Goal: Task Accomplishment & Management: Use online tool/utility

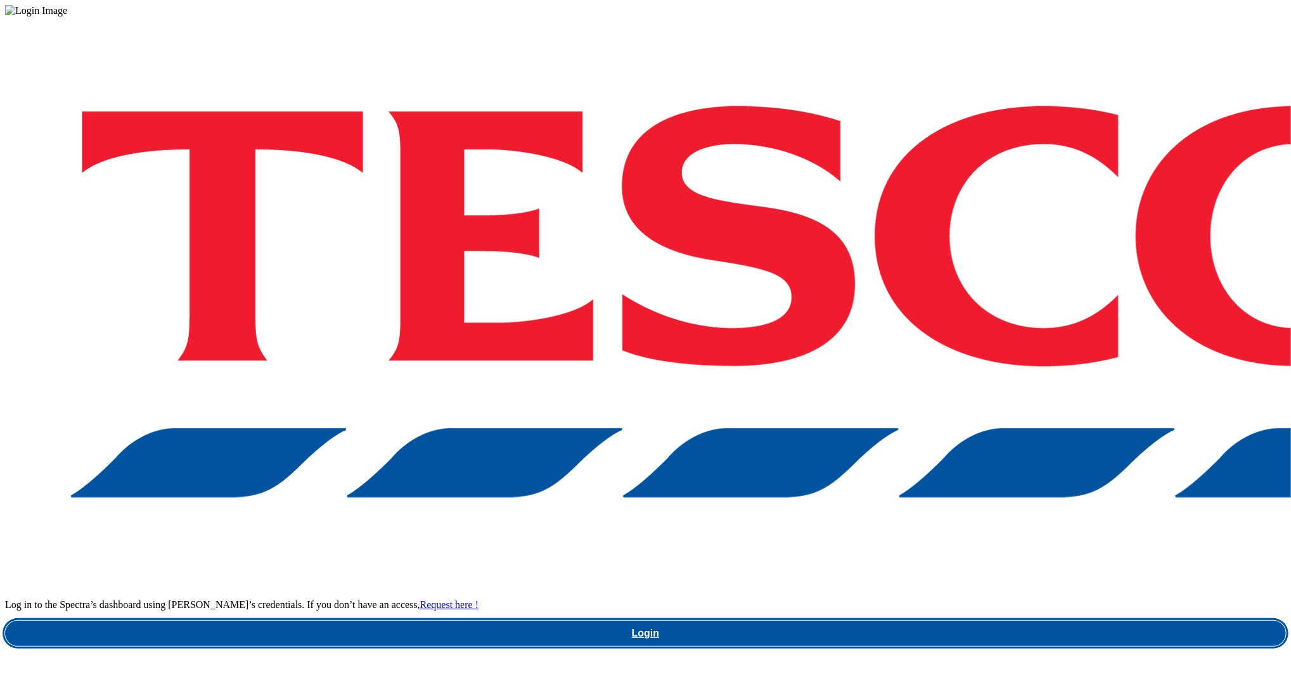
click at [996, 621] on link "Login" at bounding box center [645, 633] width 1281 height 25
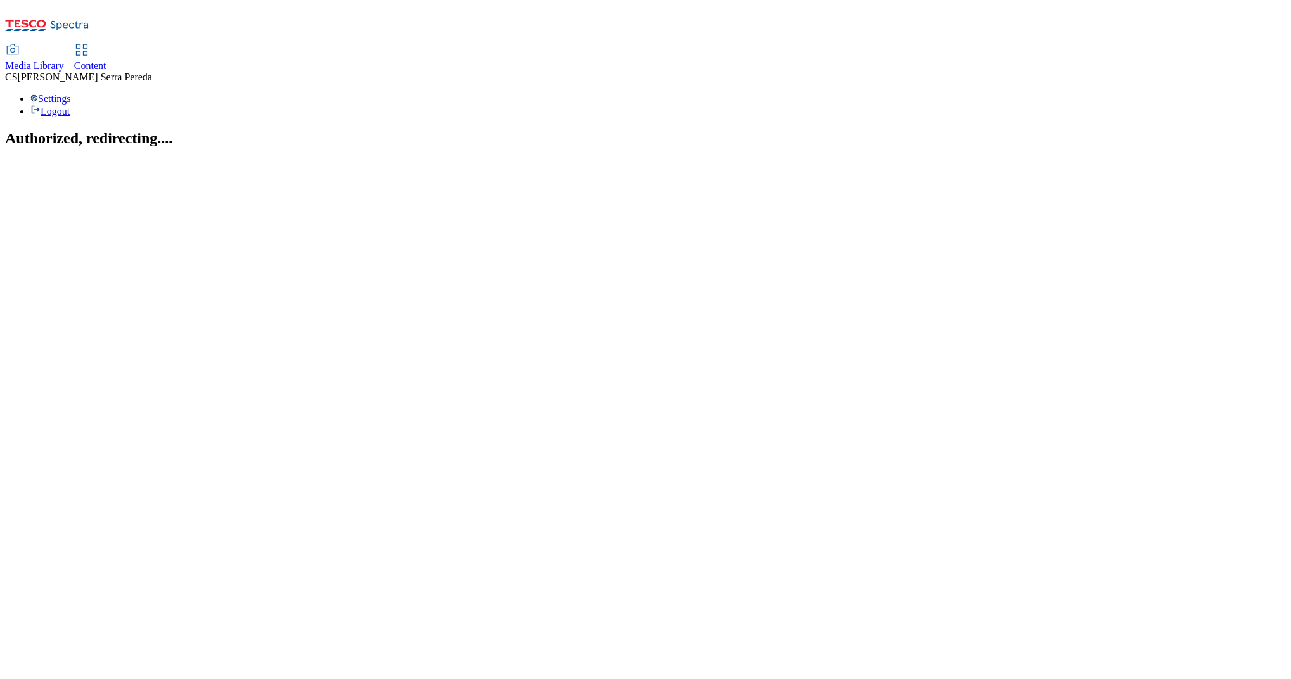
click at [106, 45] on link "Content" at bounding box center [90, 58] width 32 height 27
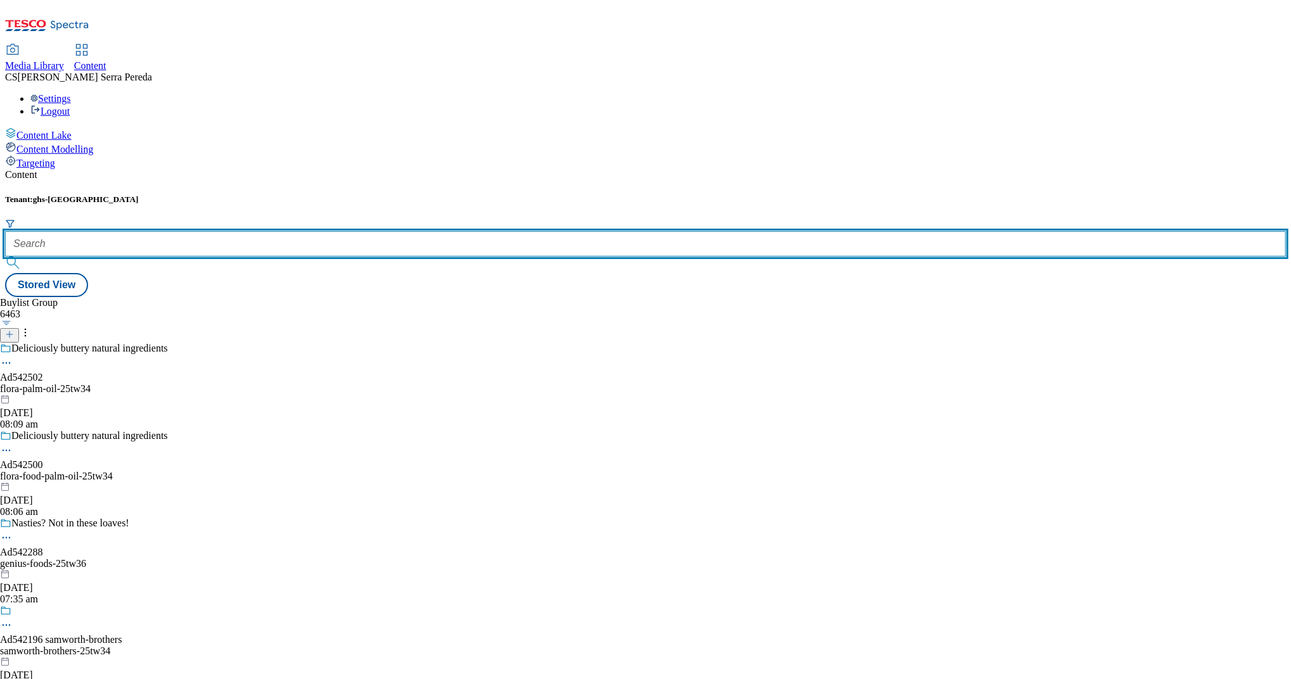
click at [285, 231] on input "text" at bounding box center [645, 243] width 1281 height 25
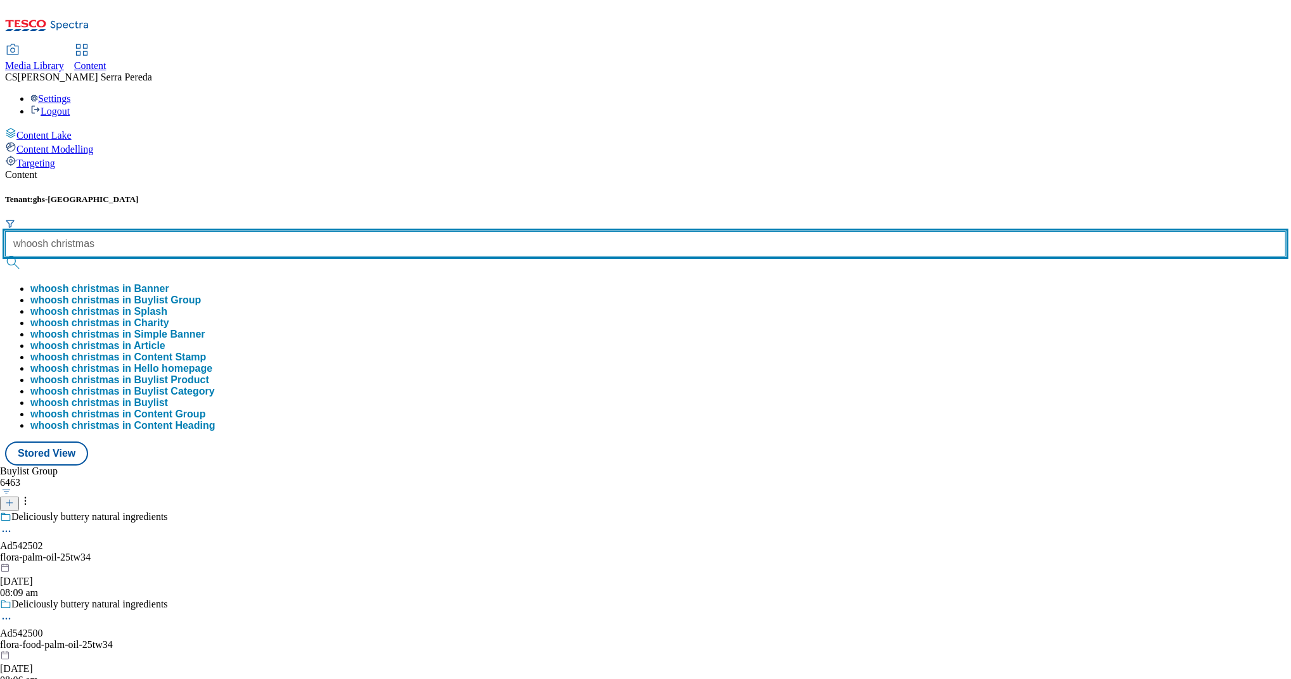
type input "whoosh christmas"
click at [5, 257] on button "submit" at bounding box center [14, 263] width 18 height 13
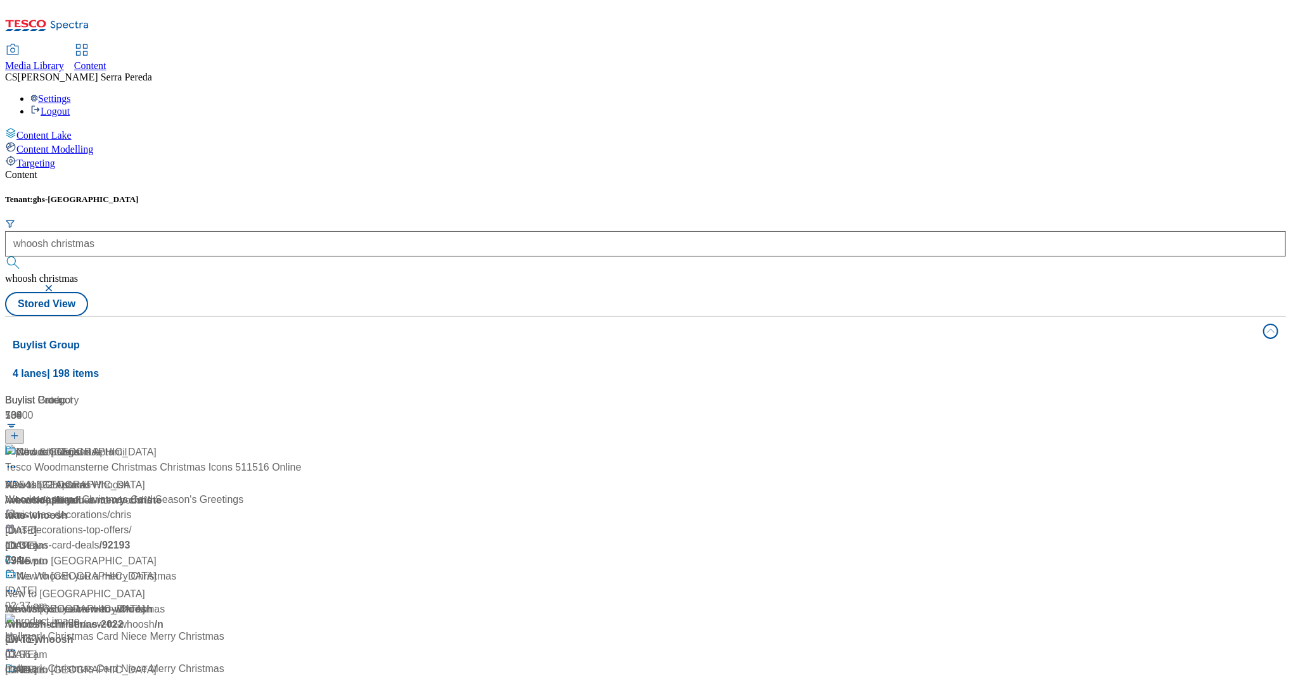
click at [338, 169] on div "Content" at bounding box center [645, 174] width 1281 height 11
click at [91, 478] on div "Whoosh Christmas" at bounding box center [48, 485] width 86 height 15
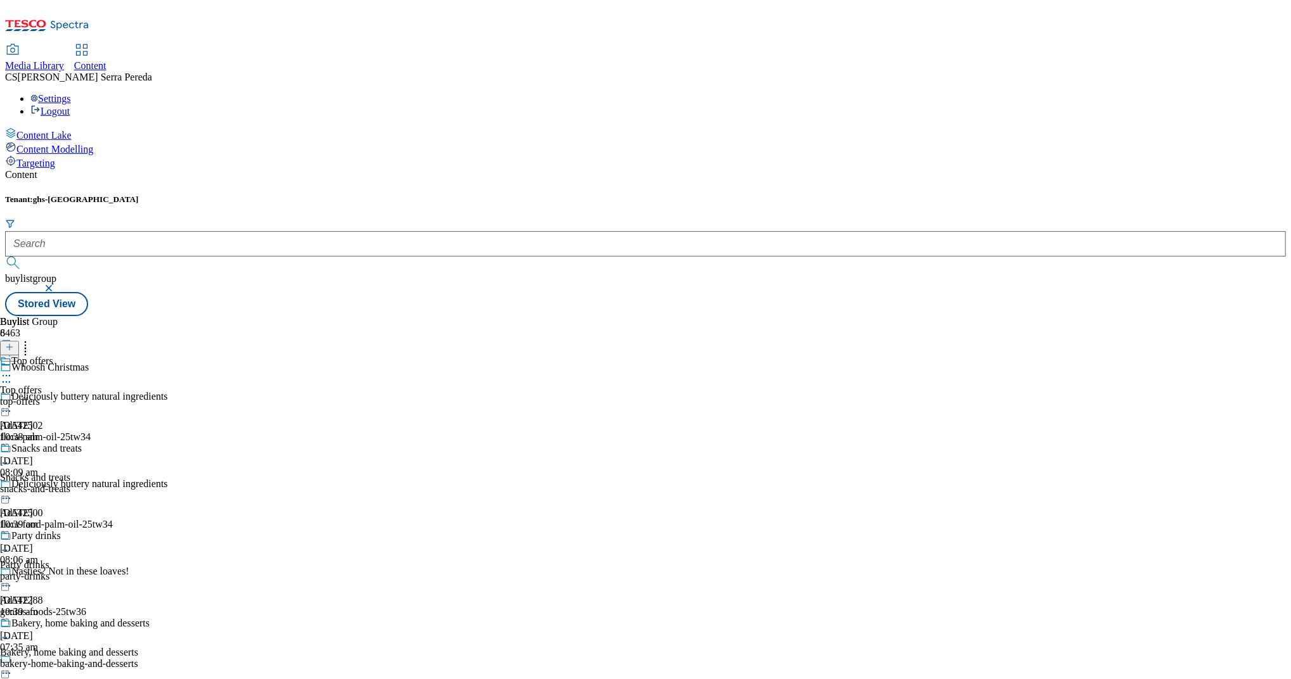
scroll to position [18, 0]
click at [150, 484] on div "snacks-and-treats" at bounding box center [75, 489] width 150 height 11
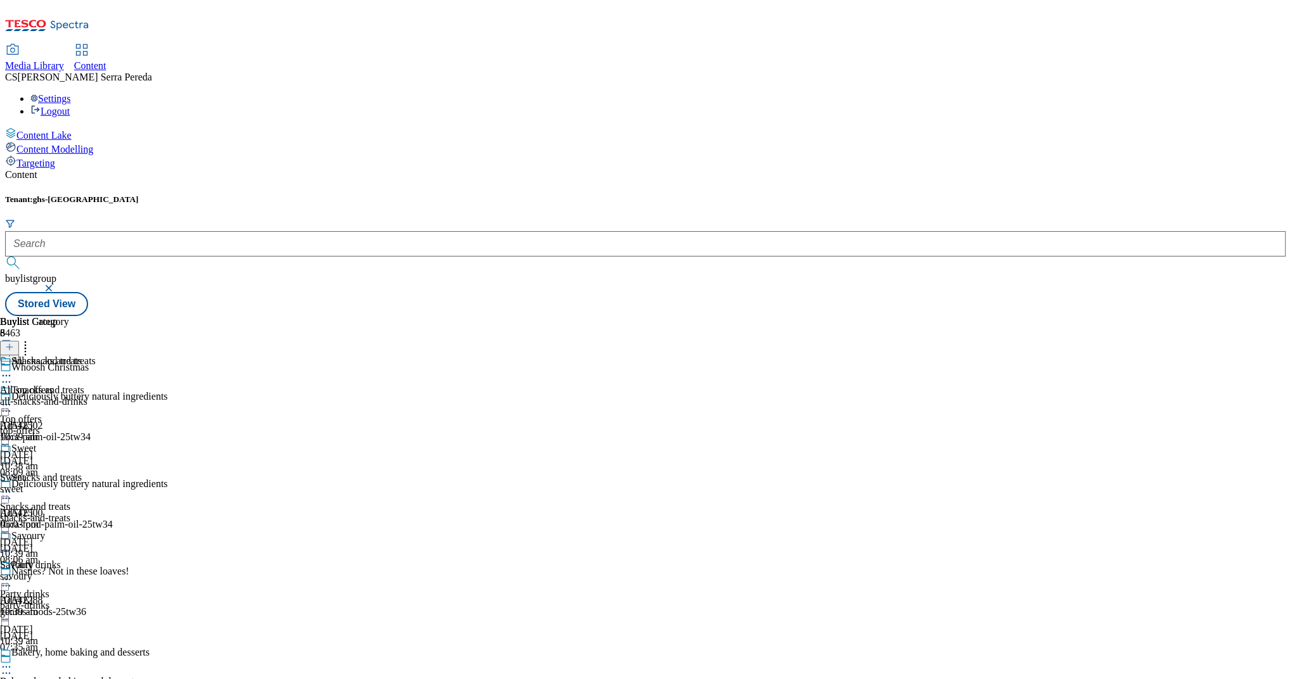
click at [36, 443] on span "Sweet" at bounding box center [23, 450] width 25 height 14
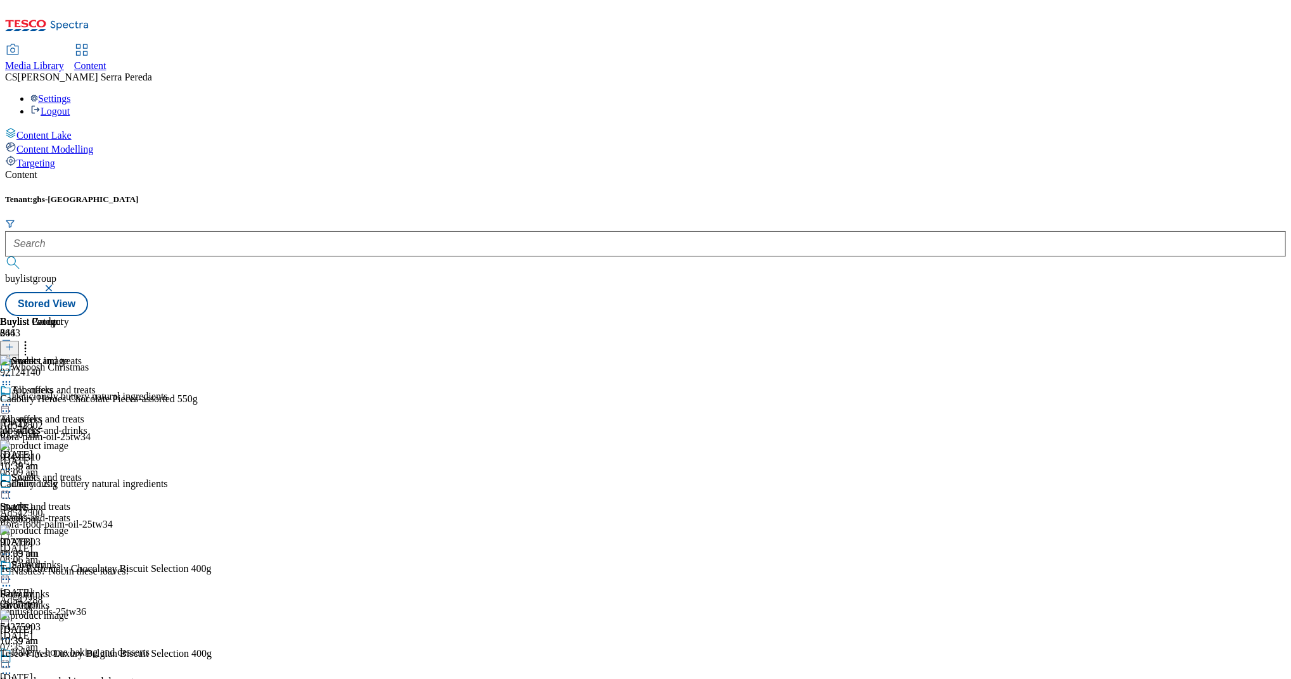
click at [32, 339] on icon at bounding box center [25, 345] width 13 height 13
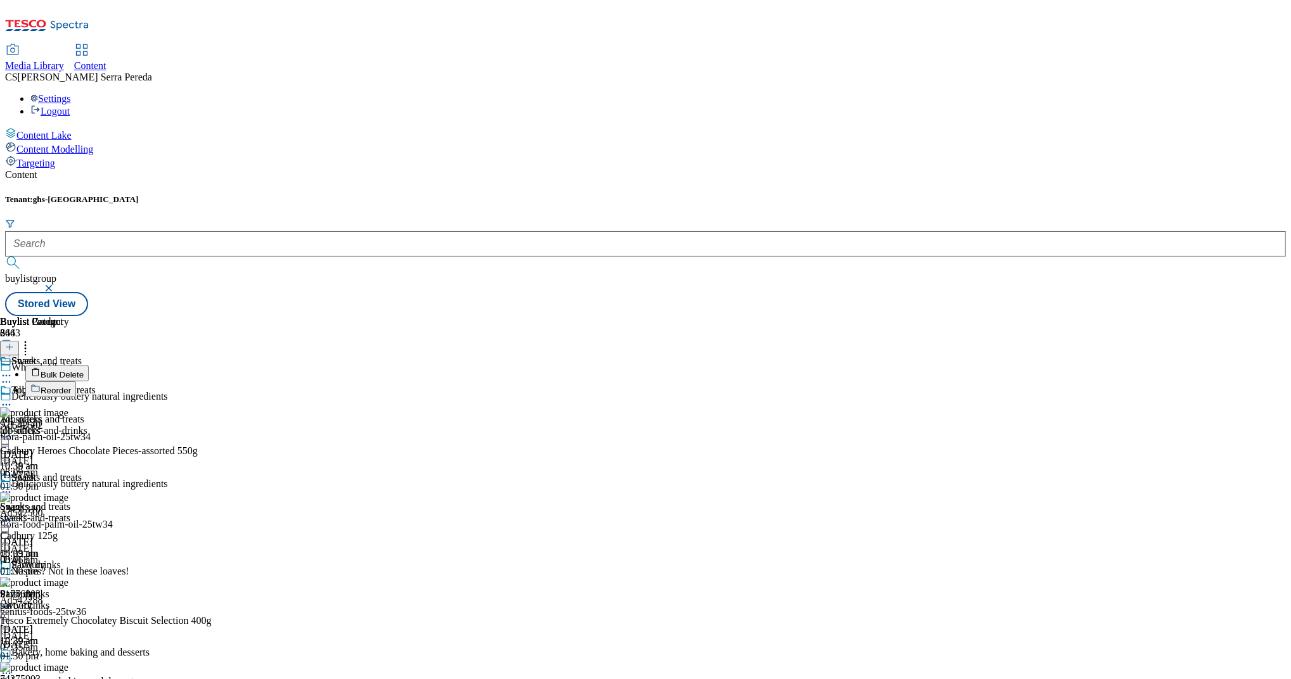
click at [71, 386] on span "Reorder" at bounding box center [56, 391] width 30 height 10
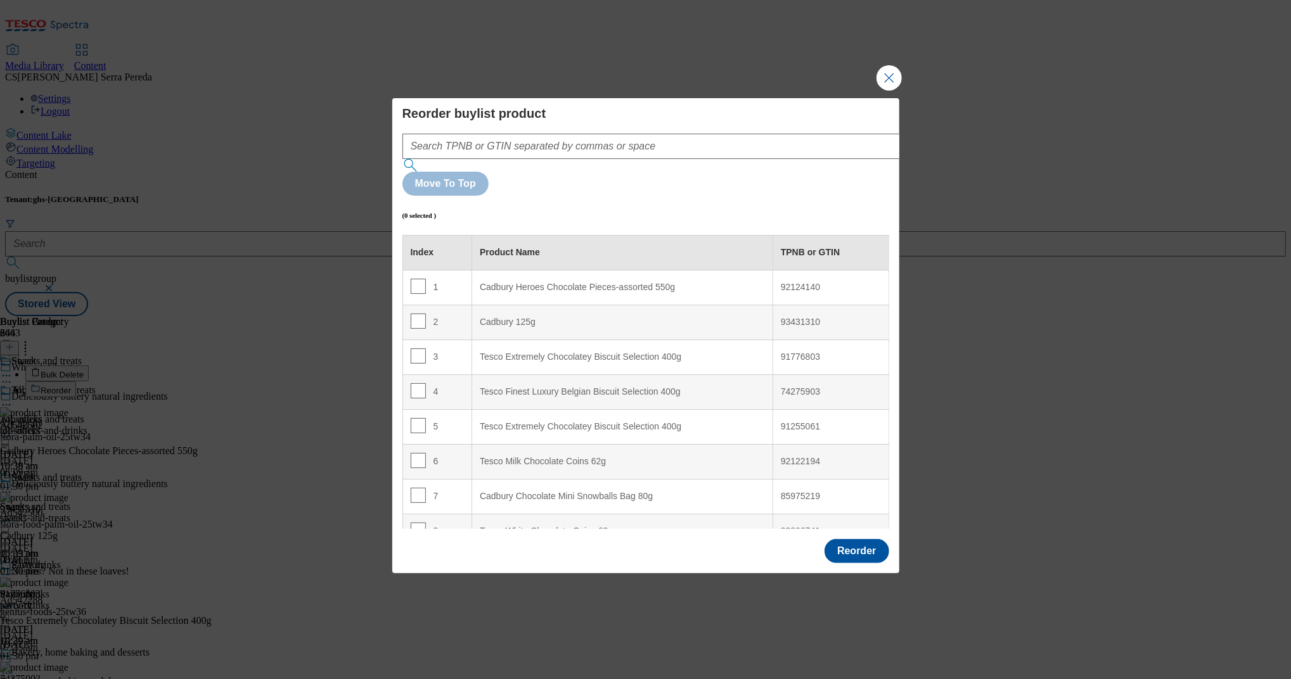
scroll to position [8446, 0]
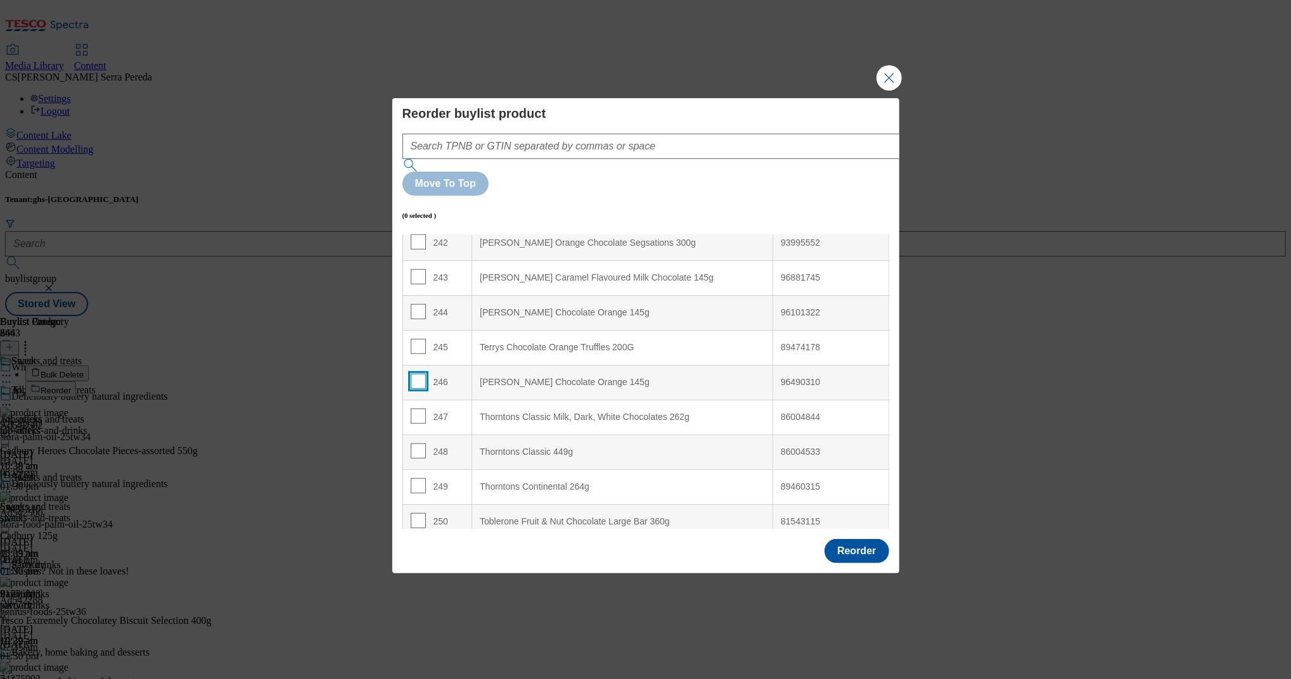
click at [418, 374] on input "Modal" at bounding box center [418, 381] width 15 height 15
checkbox input "true"
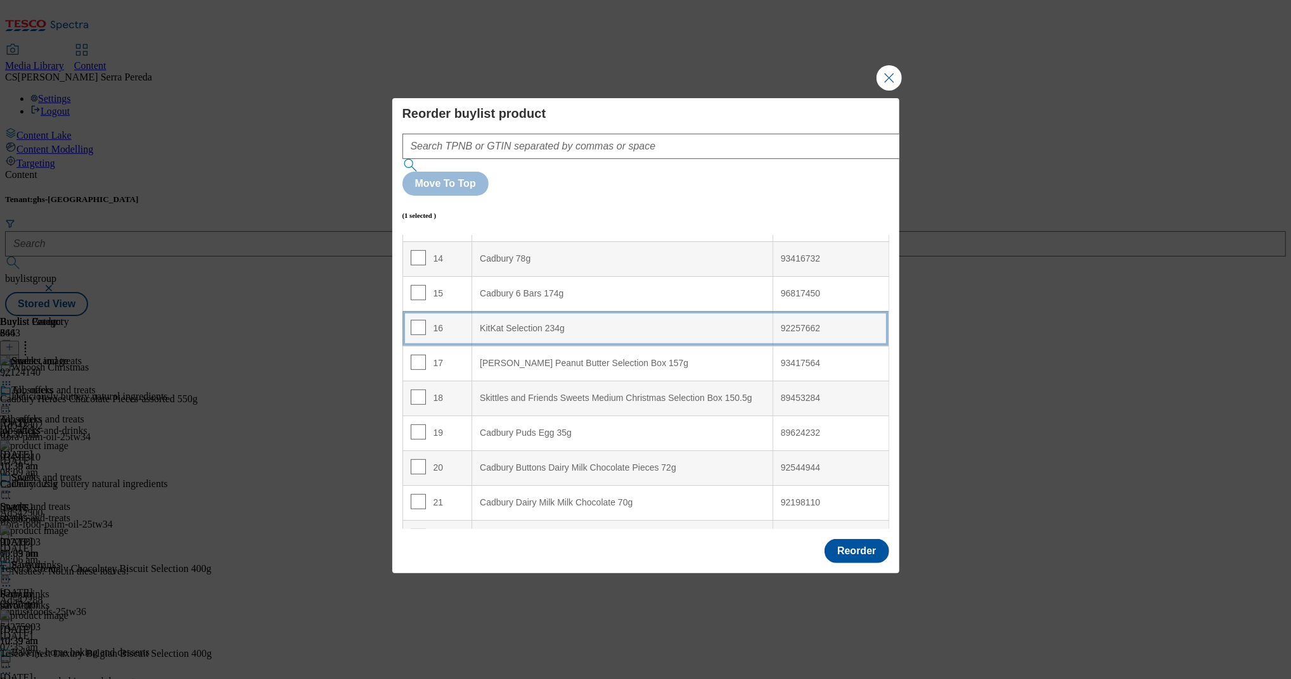
scroll to position [0, 0]
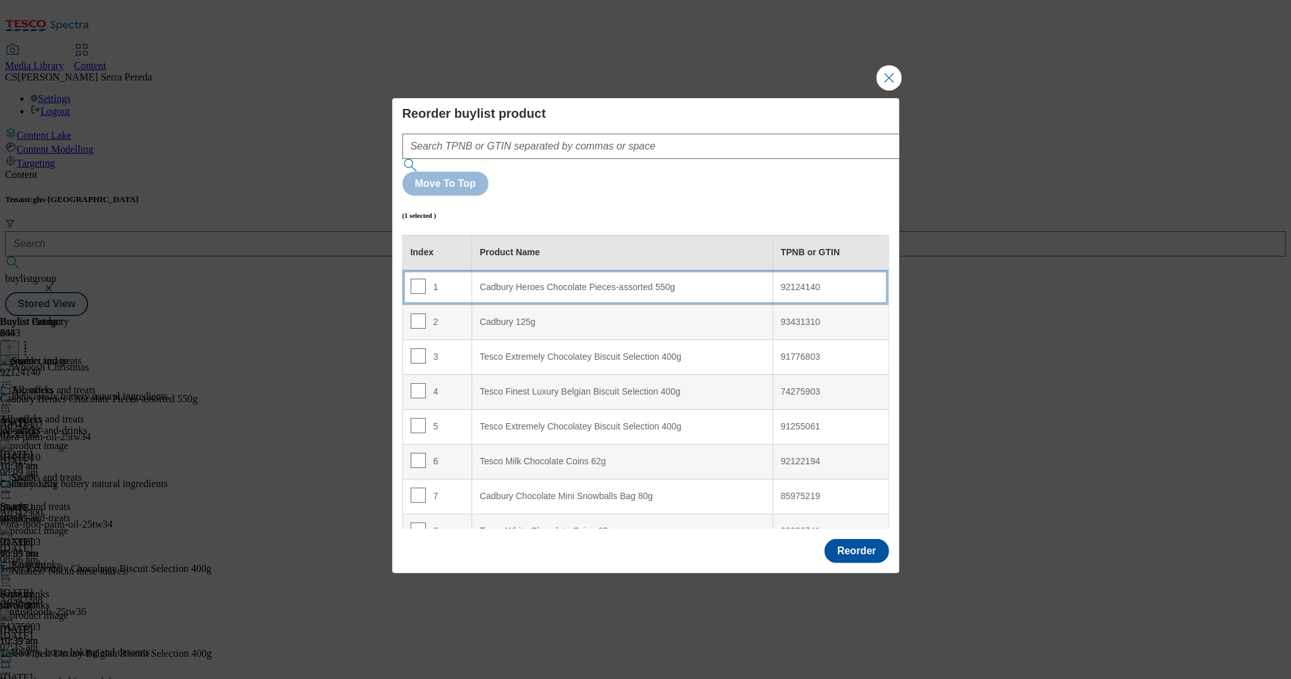
click at [564, 282] on div "Cadbury Heroes Chocolate Pieces-assorted 550g" at bounding box center [622, 287] width 285 height 11
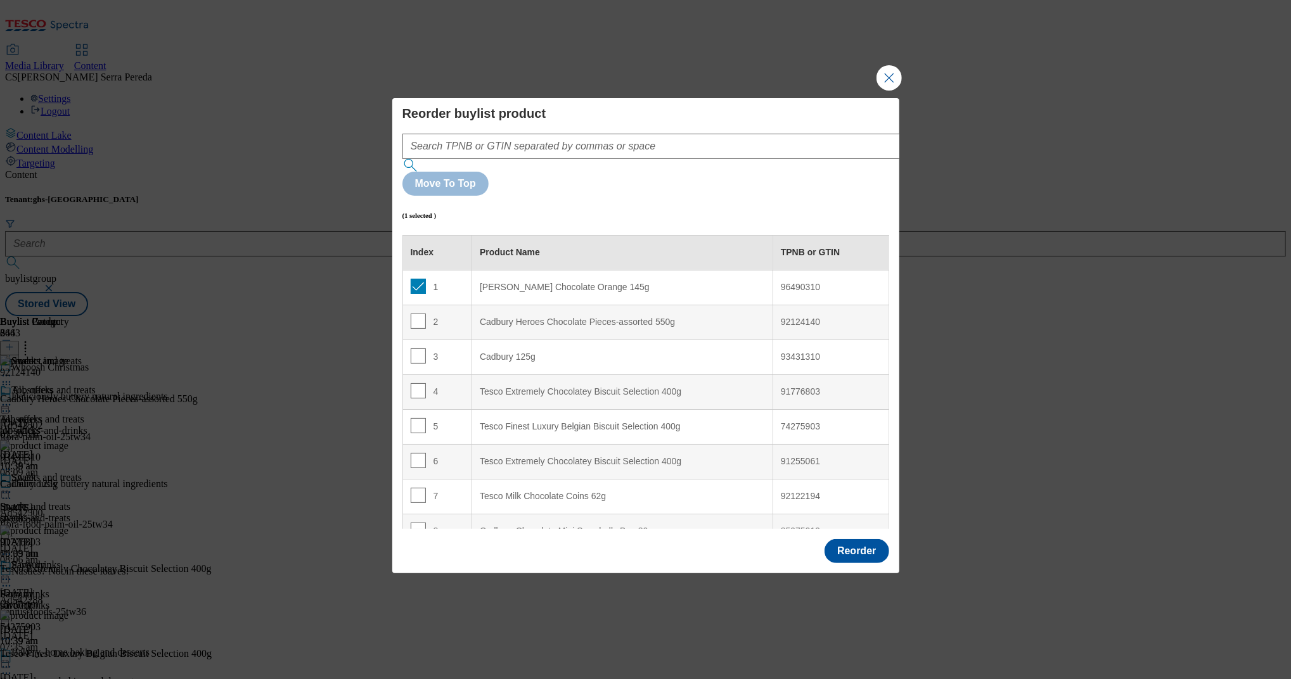
scroll to position [2275, 0]
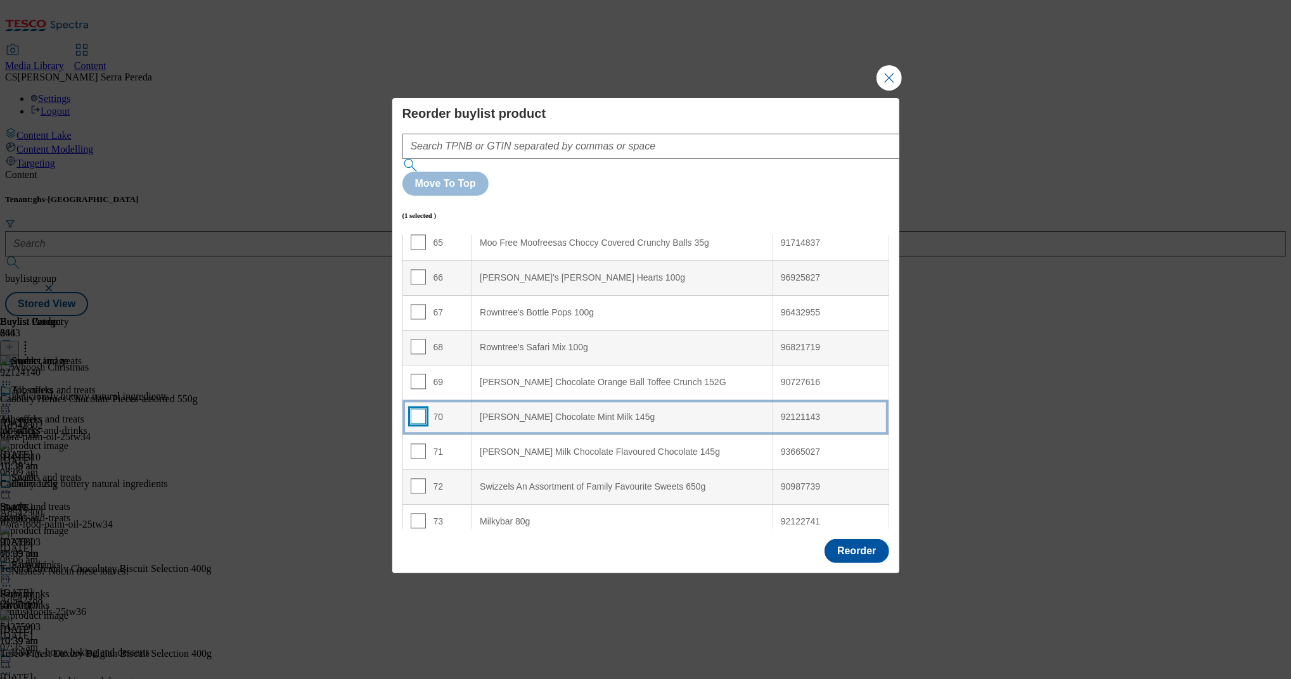
click at [414, 409] on input "Modal" at bounding box center [418, 416] width 15 height 15
checkbox input "true"
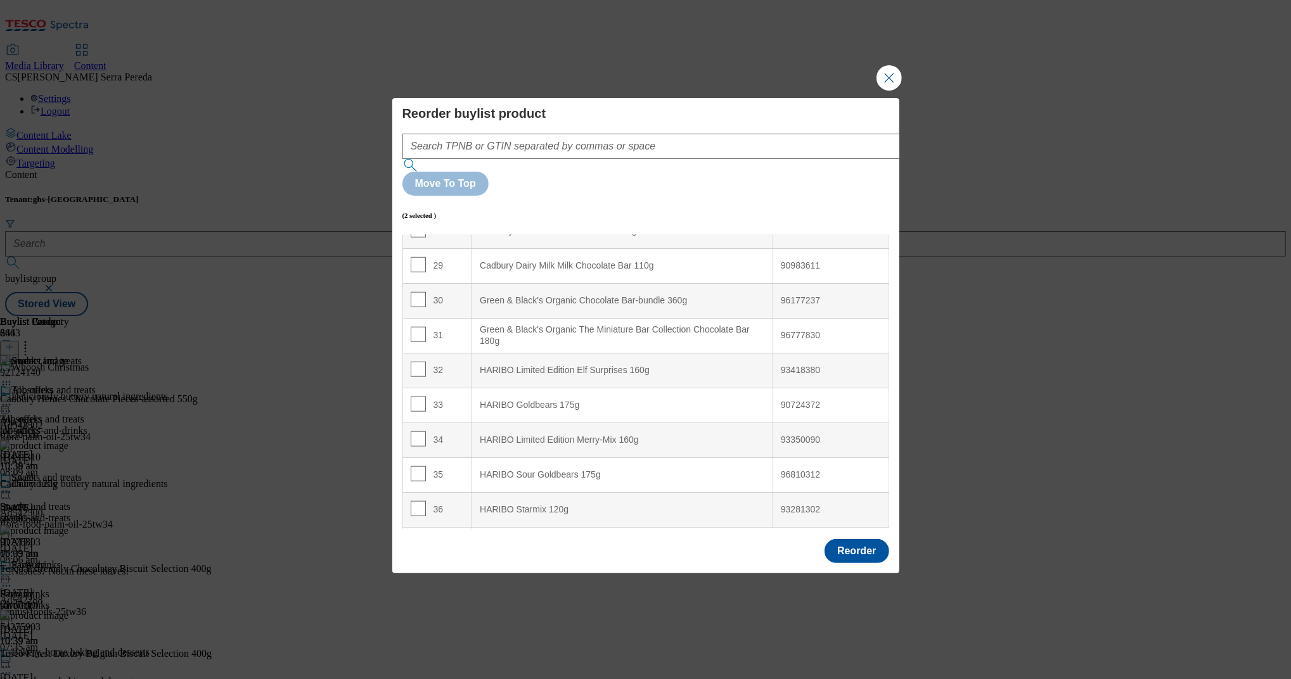
scroll to position [0, 0]
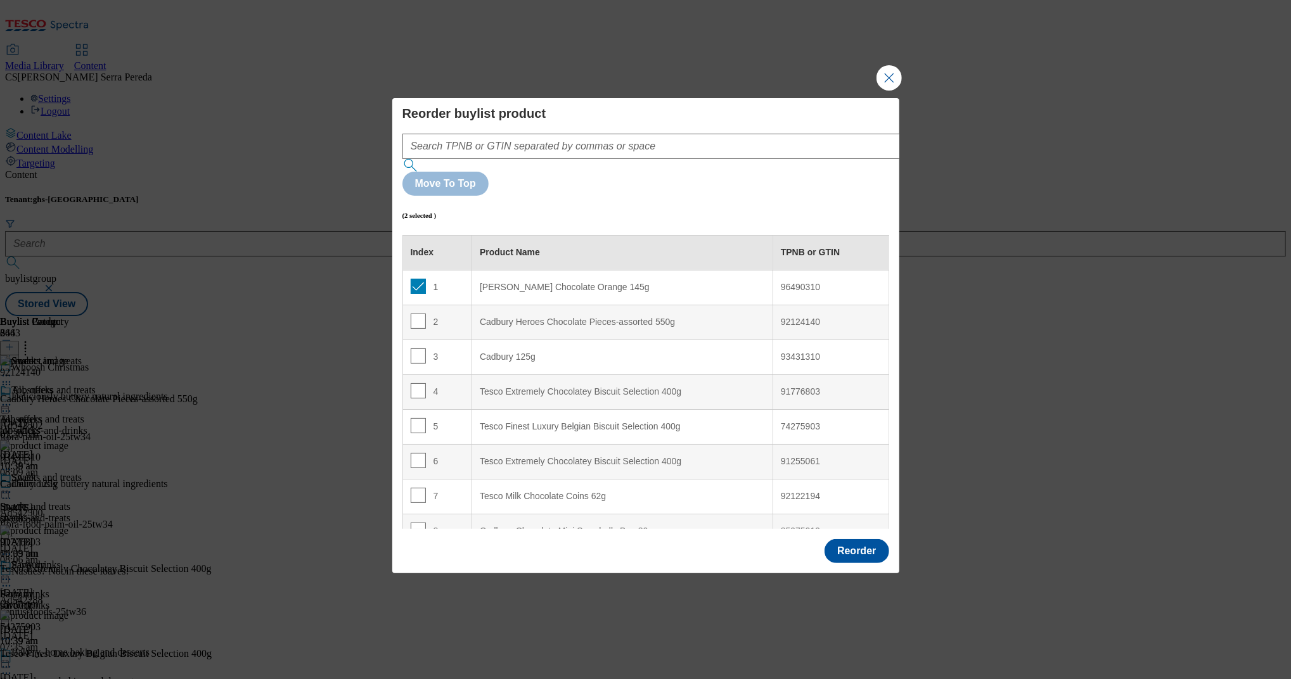
click at [627, 270] on 145g "Terry's Chocolate Orange 145g" at bounding box center [622, 287] width 301 height 35
click at [605, 282] on div "Terry's Chocolate Orange 145g" at bounding box center [622, 287] width 285 height 11
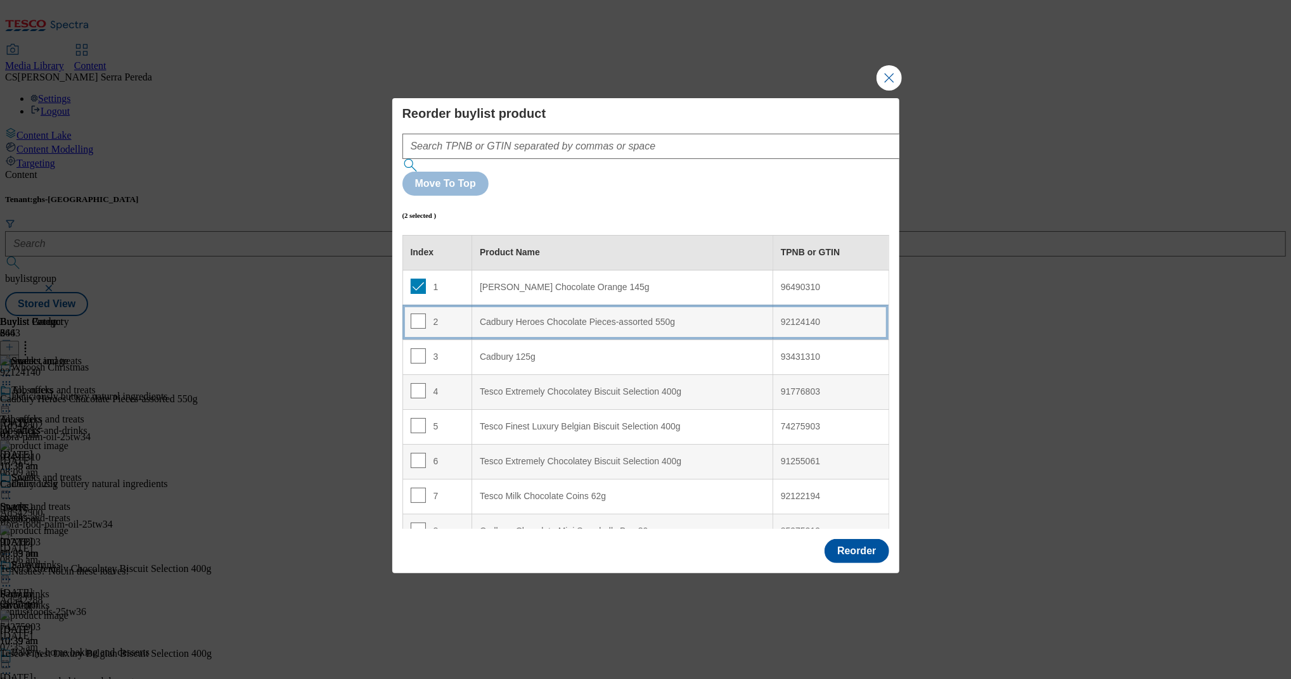
click at [556, 317] on div "Cadbury Heroes Chocolate Pieces-assorted 550g" at bounding box center [622, 322] width 285 height 11
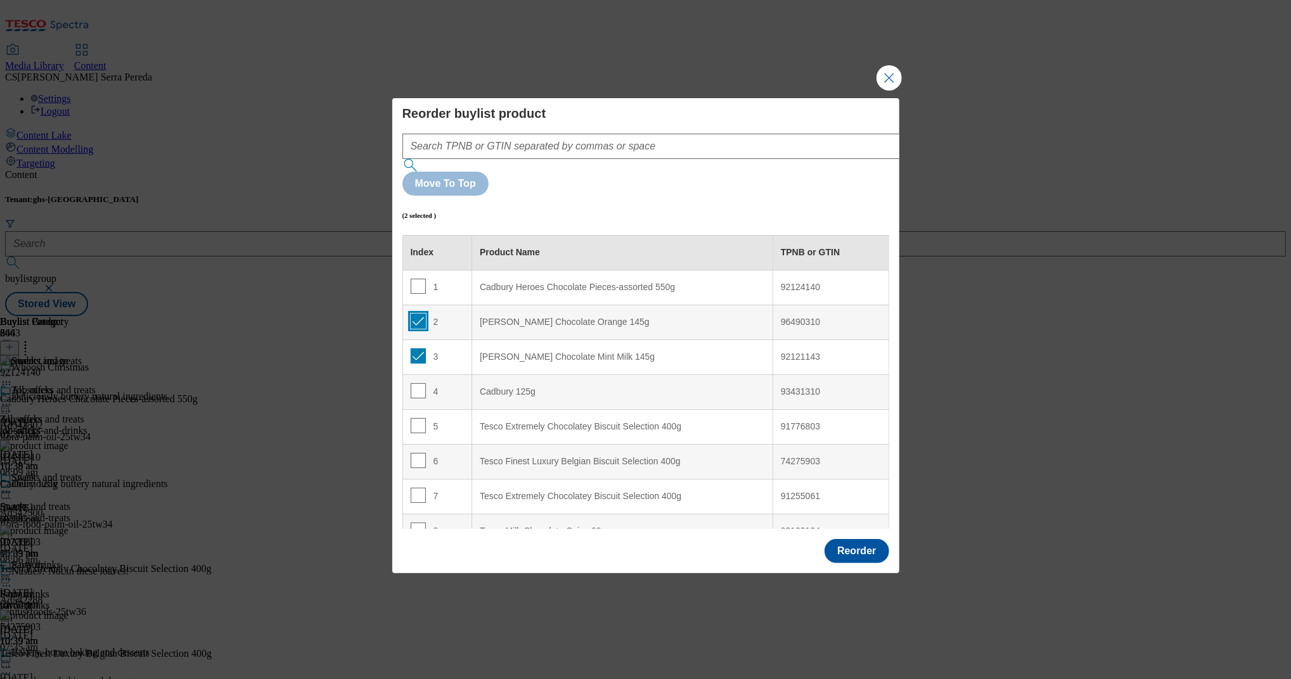
click at [416, 314] on input "Modal" at bounding box center [418, 321] width 15 height 15
checkbox input "false"
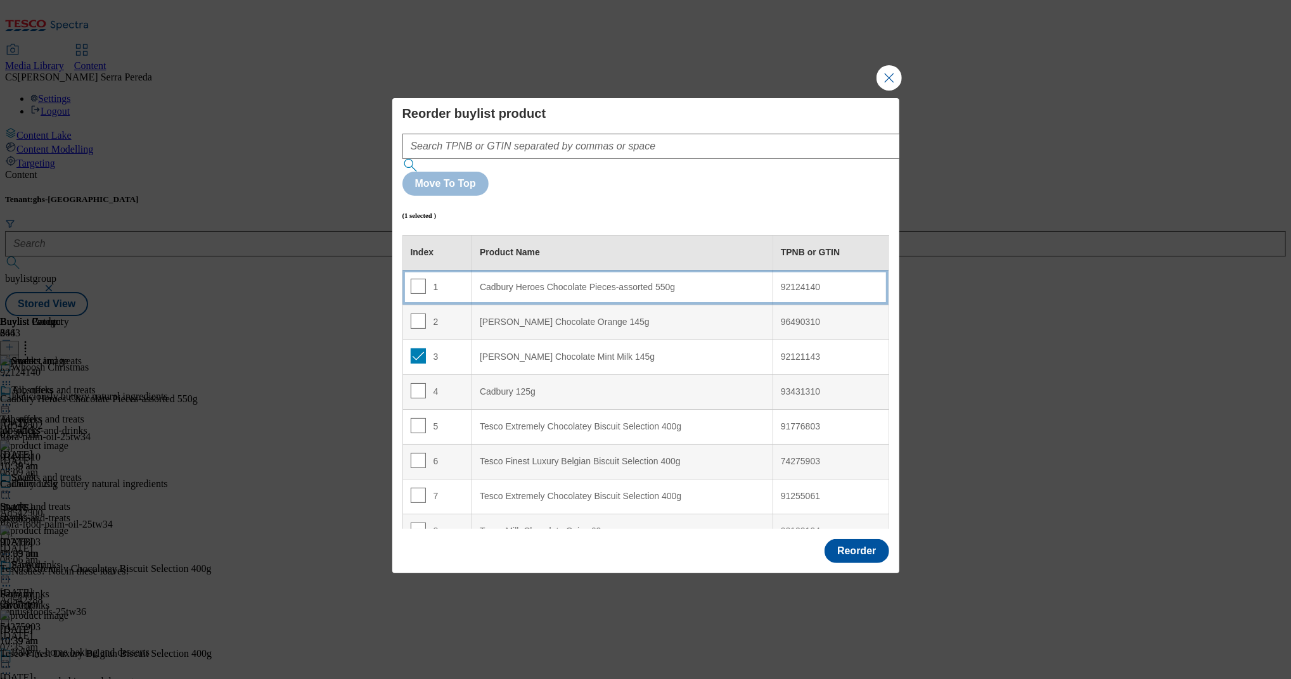
click at [558, 282] on div "Cadbury Heroes Chocolate Pieces-assorted 550g" at bounding box center [622, 287] width 285 height 11
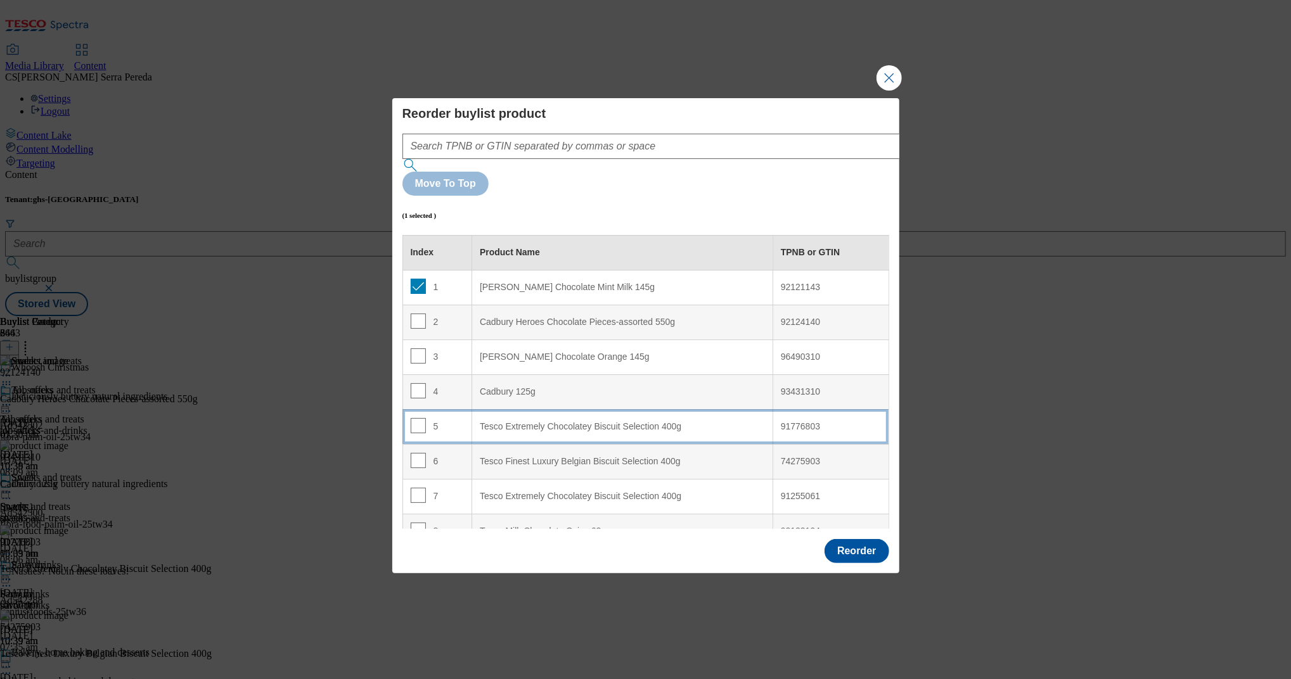
click at [472, 409] on 400g "Tesco Extremely Chocolatey Biscuit Selection 400g" at bounding box center [622, 426] width 301 height 35
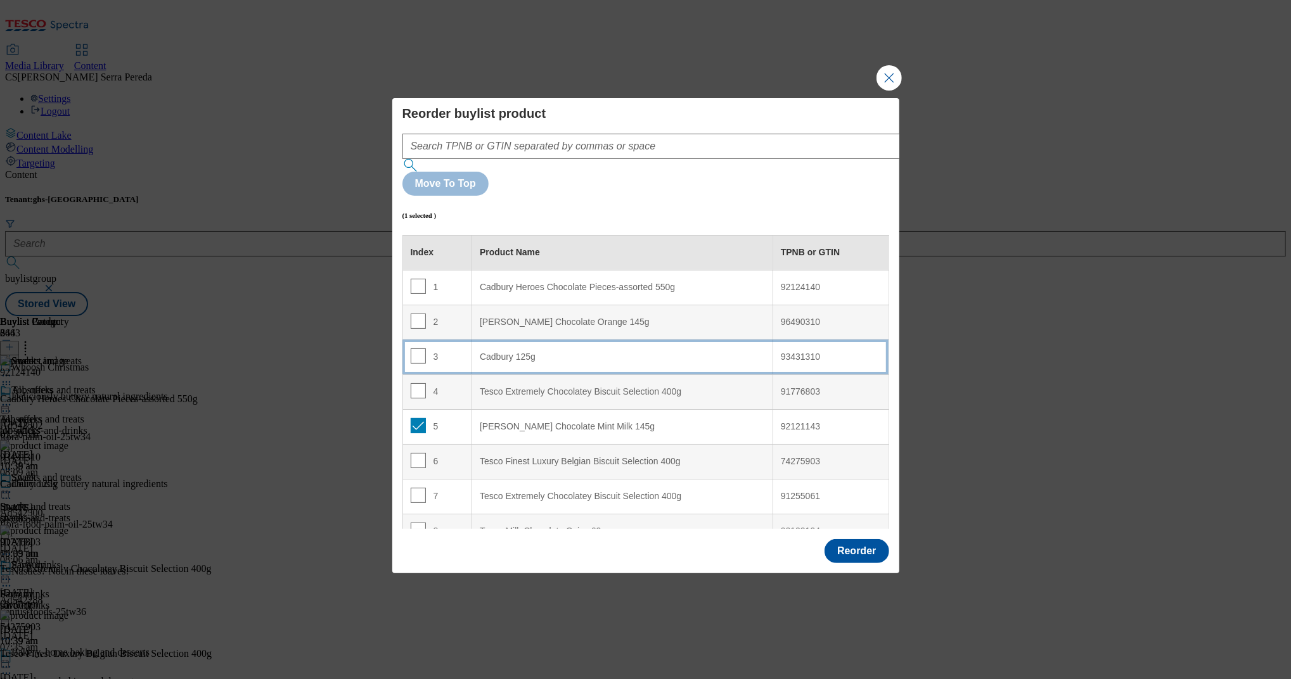
click at [480, 340] on 125g "Cadbury 125g" at bounding box center [622, 357] width 301 height 35
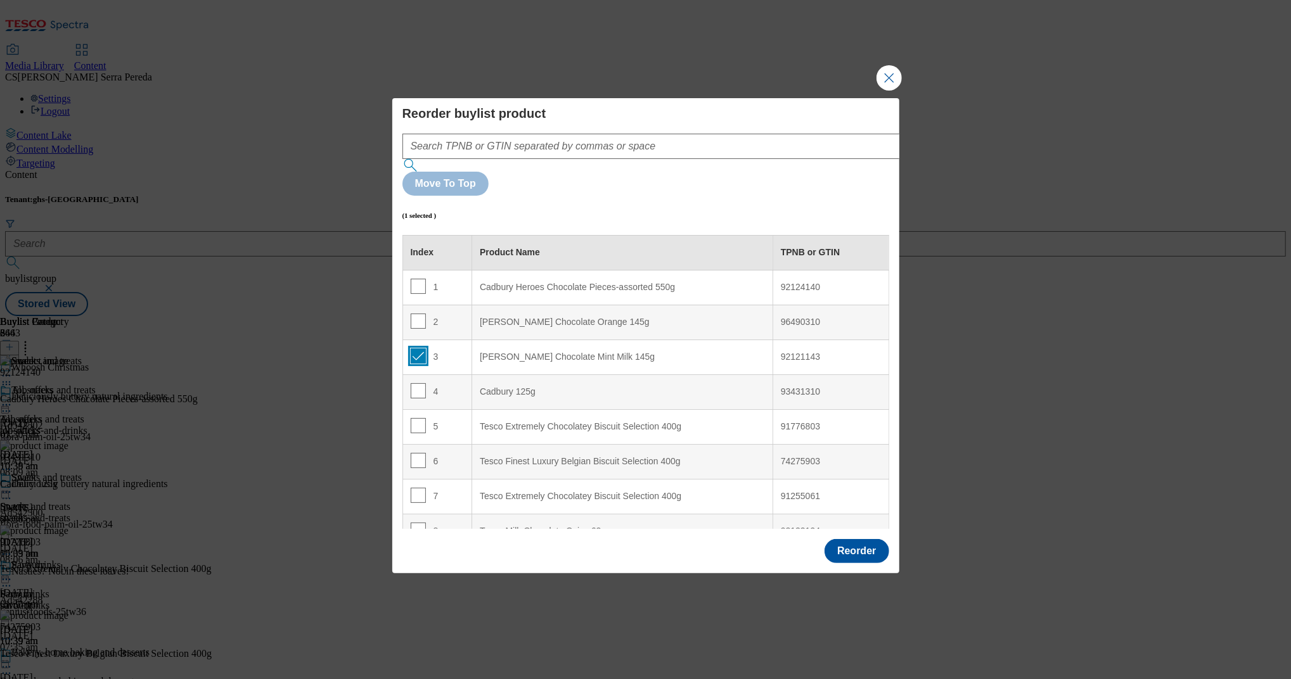
click at [414, 349] on input "Modal" at bounding box center [418, 356] width 15 height 15
checkbox input "false"
click at [415, 314] on input "Modal" at bounding box center [418, 321] width 15 height 15
checkbox input "true"
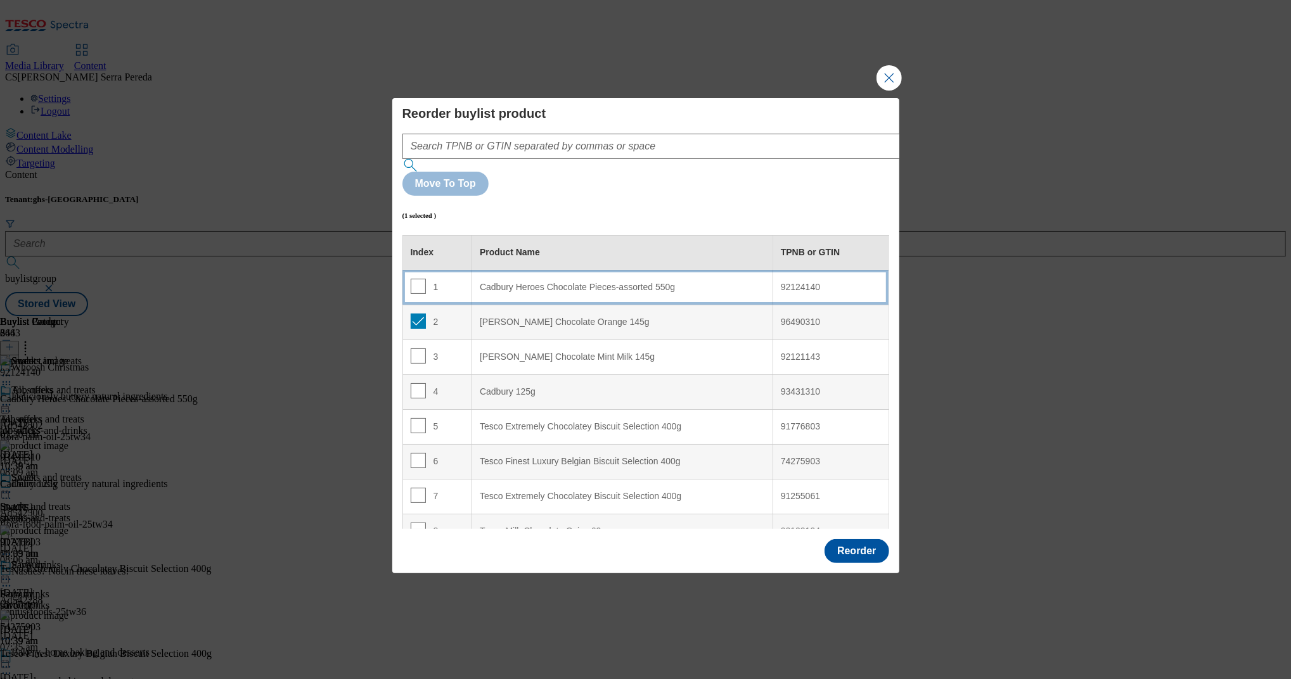
click at [499, 282] on div "Cadbury Heroes Chocolate Pieces-assorted 550g" at bounding box center [622, 287] width 285 height 11
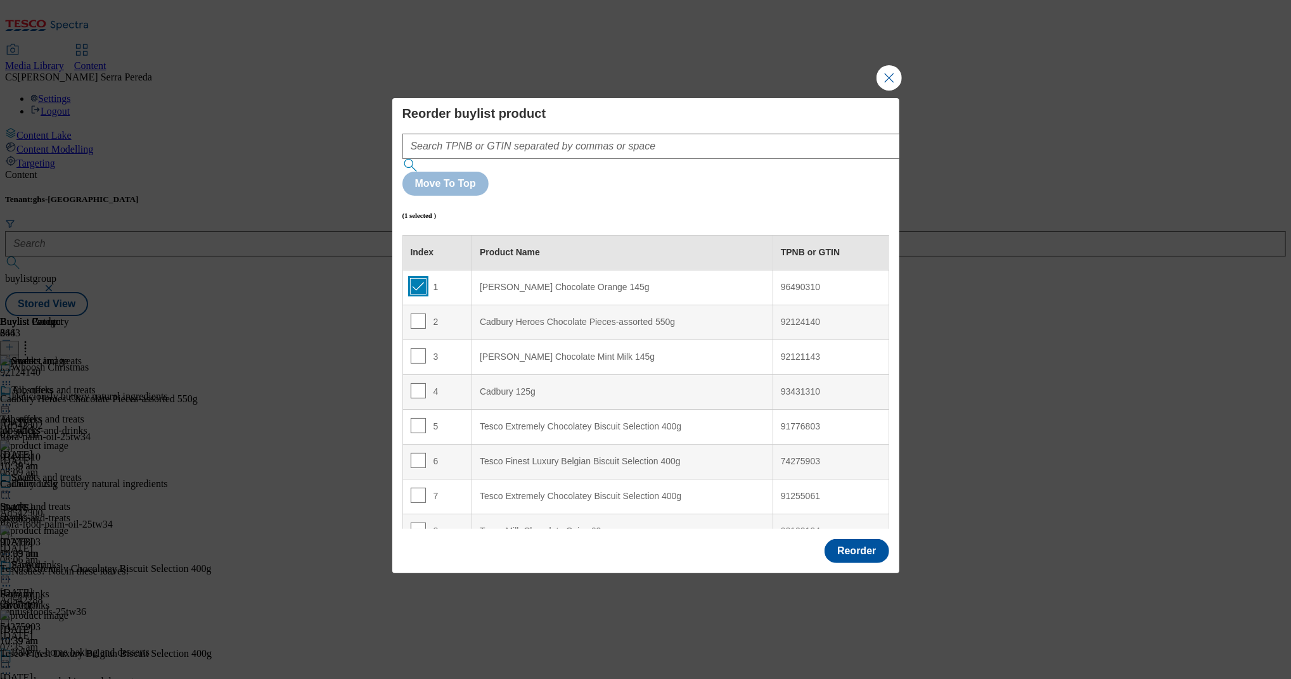
click at [414, 279] on input "Modal" at bounding box center [418, 286] width 15 height 15
checkbox input "false"
click at [418, 383] on input "Modal" at bounding box center [418, 390] width 15 height 15
checkbox input "true"
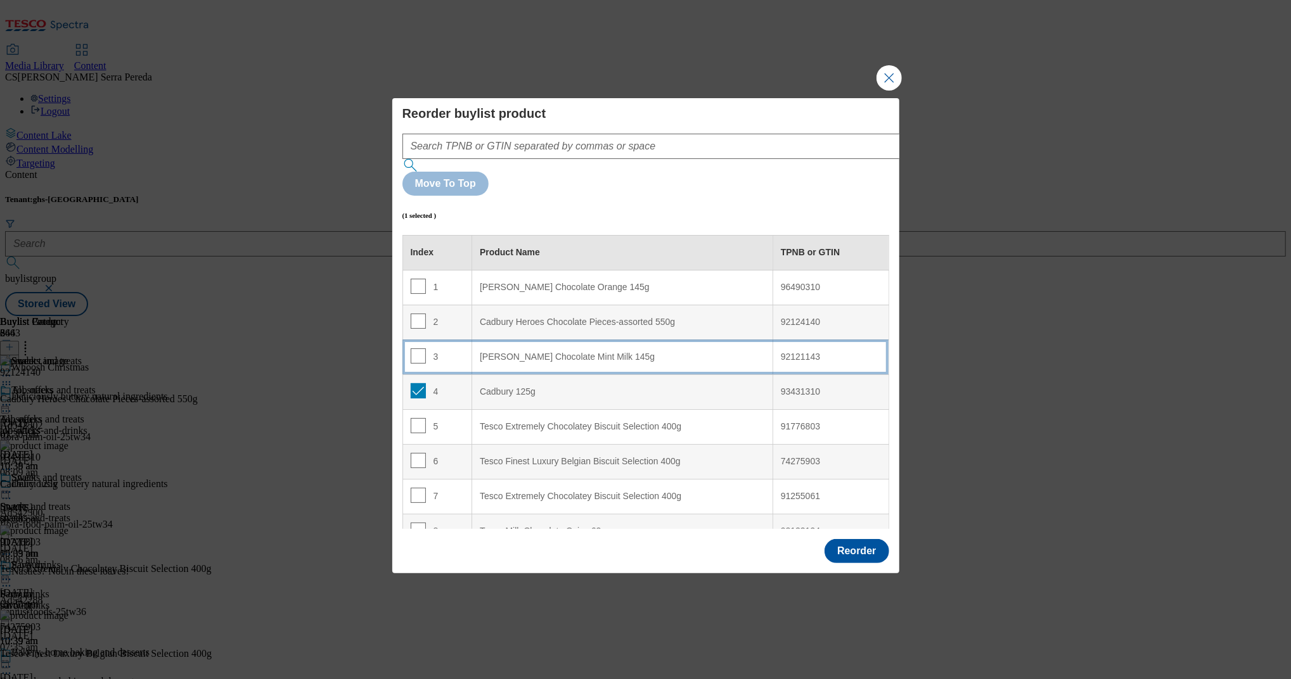
click at [526, 352] on div "Terry's Chocolate Mint Milk 145g" at bounding box center [622, 357] width 285 height 11
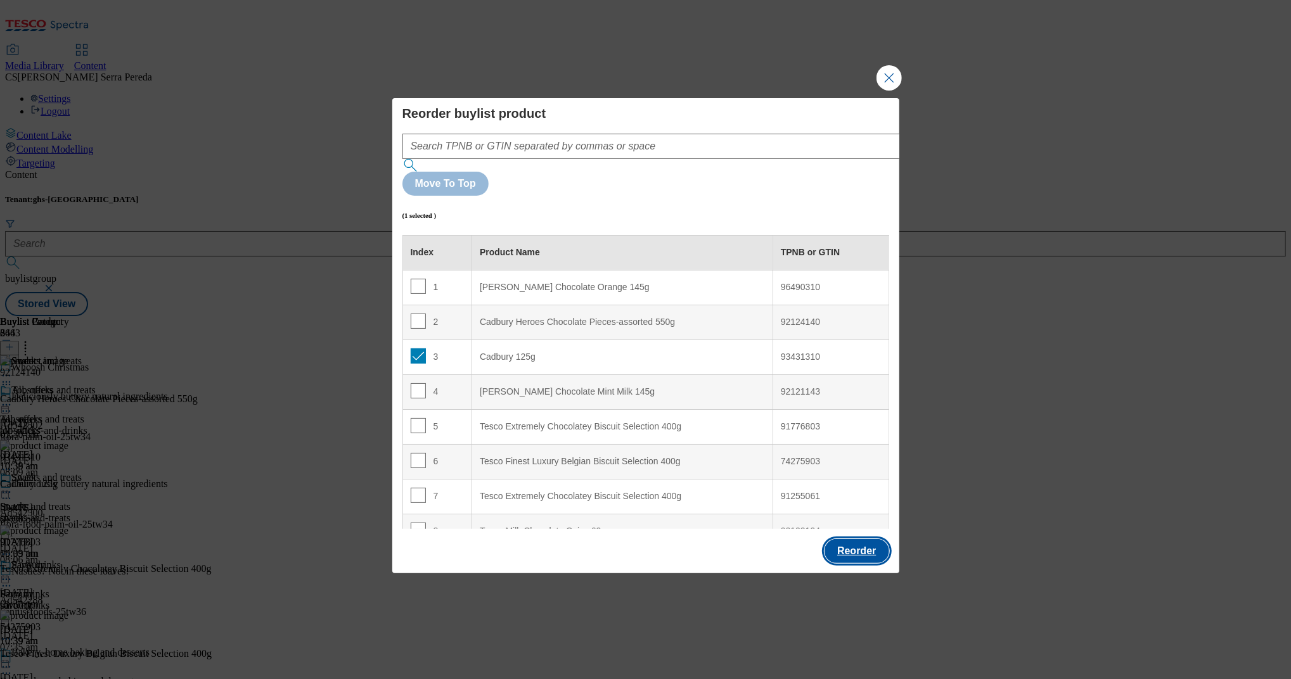
click at [862, 539] on button "Reorder" at bounding box center [857, 551] width 64 height 24
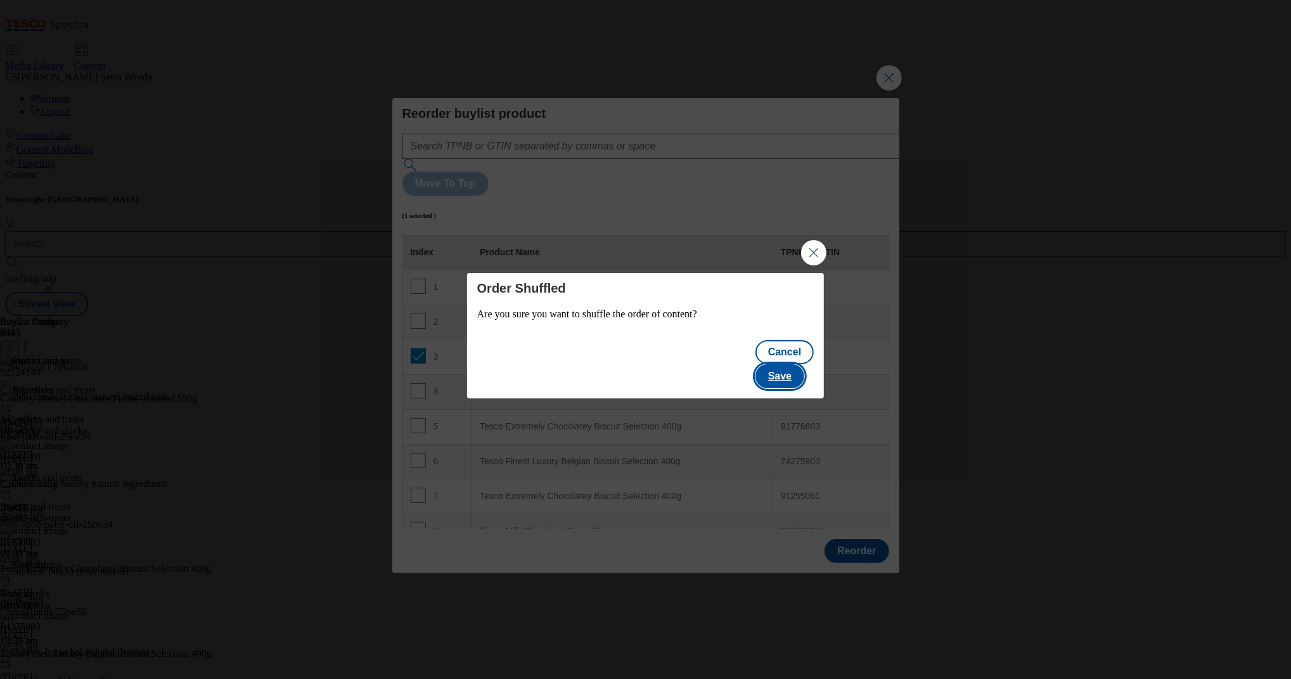
click at [785, 371] on button "Save" at bounding box center [780, 376] width 49 height 24
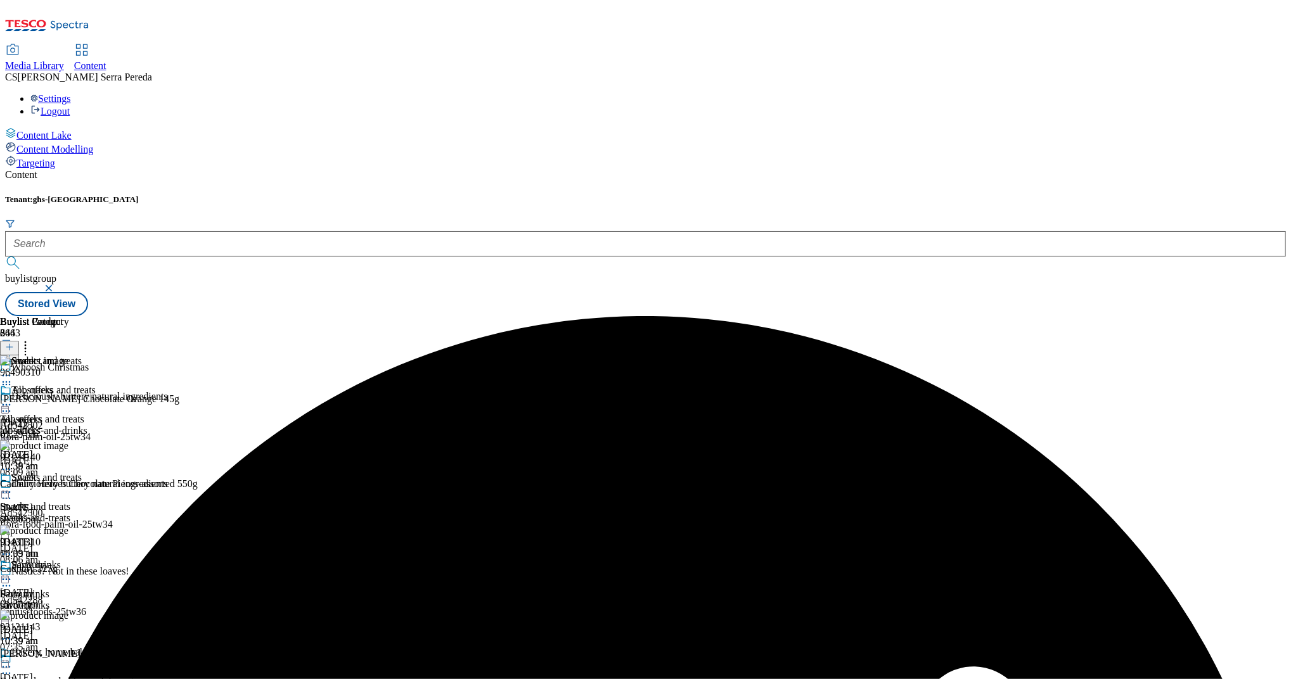
click at [13, 486] on icon at bounding box center [6, 492] width 13 height 13
click at [54, 515] on span "Edit" at bounding box center [46, 520] width 15 height 10
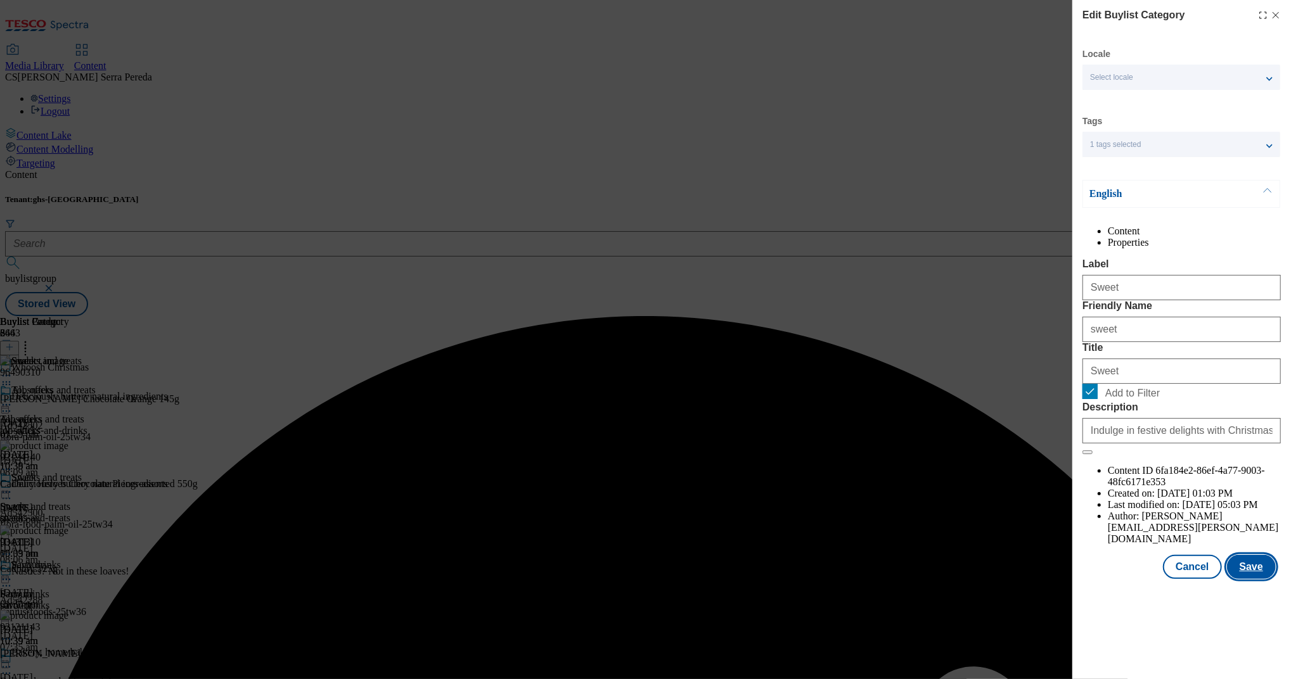
click at [1254, 579] on button "Save" at bounding box center [1251, 567] width 49 height 24
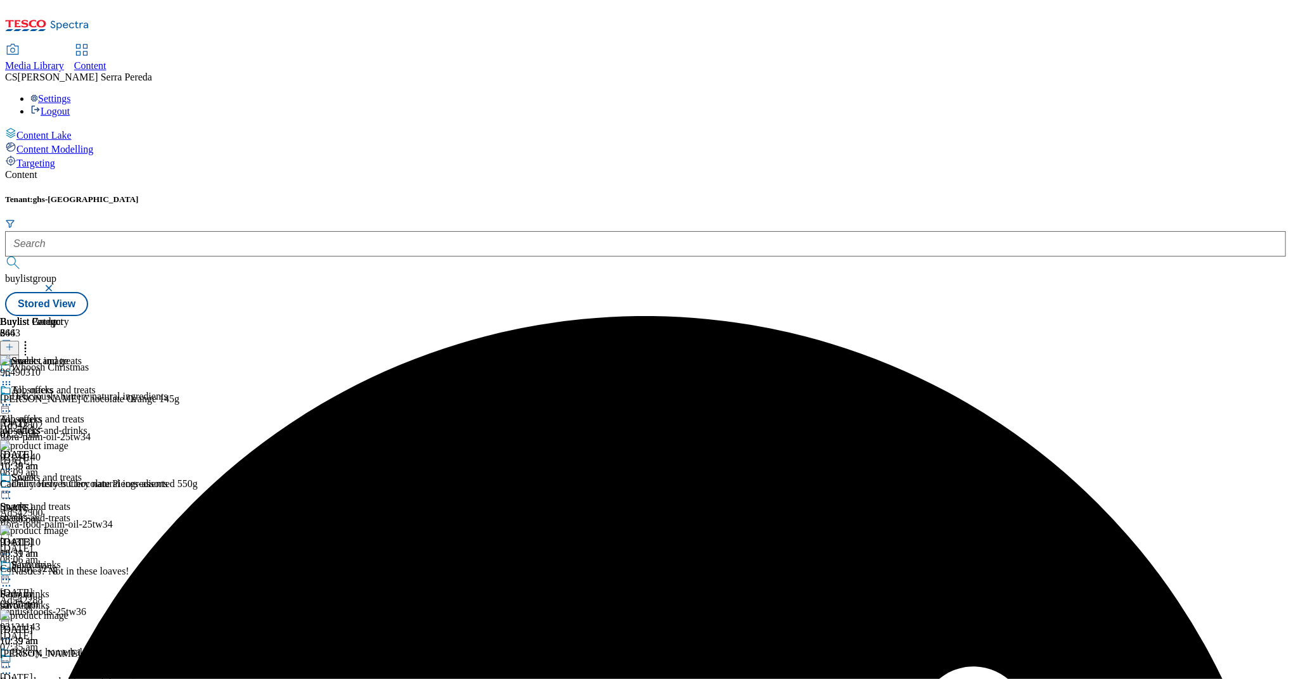
click at [13, 486] on icon at bounding box center [6, 492] width 13 height 13
click at [69, 573] on span "Preview" at bounding box center [54, 578] width 30 height 10
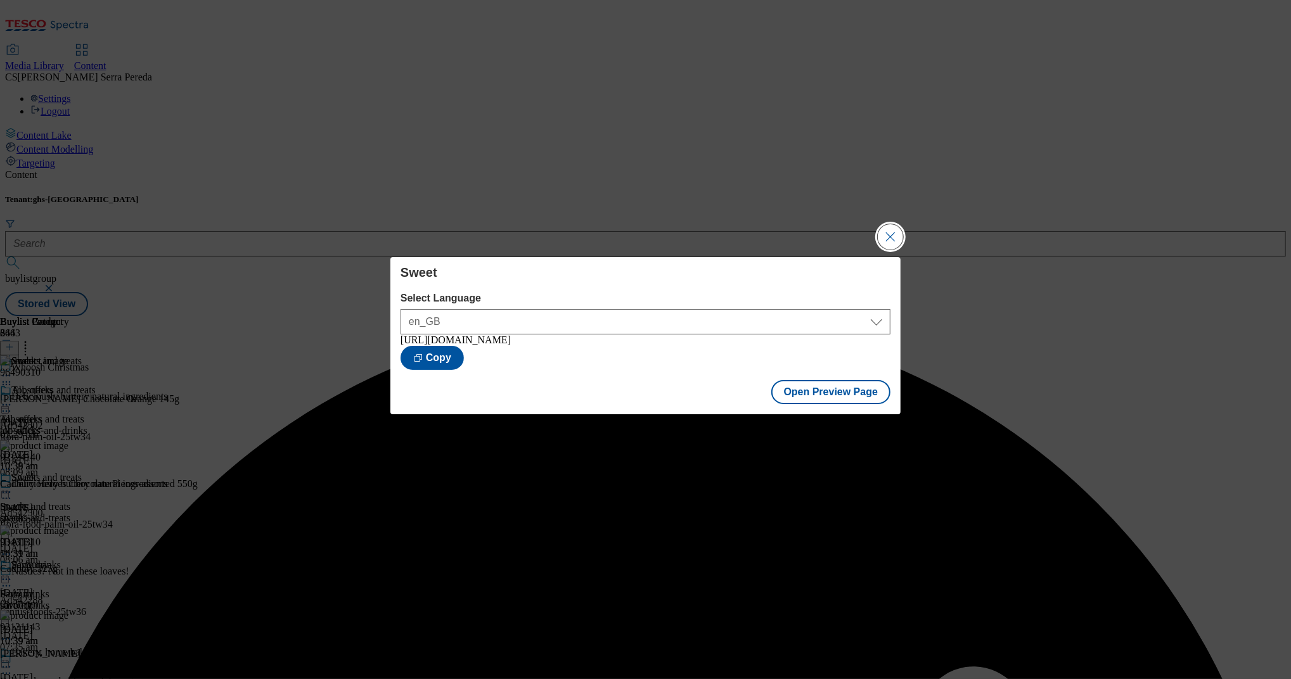
click at [892, 241] on button "Close Modal" at bounding box center [890, 236] width 25 height 25
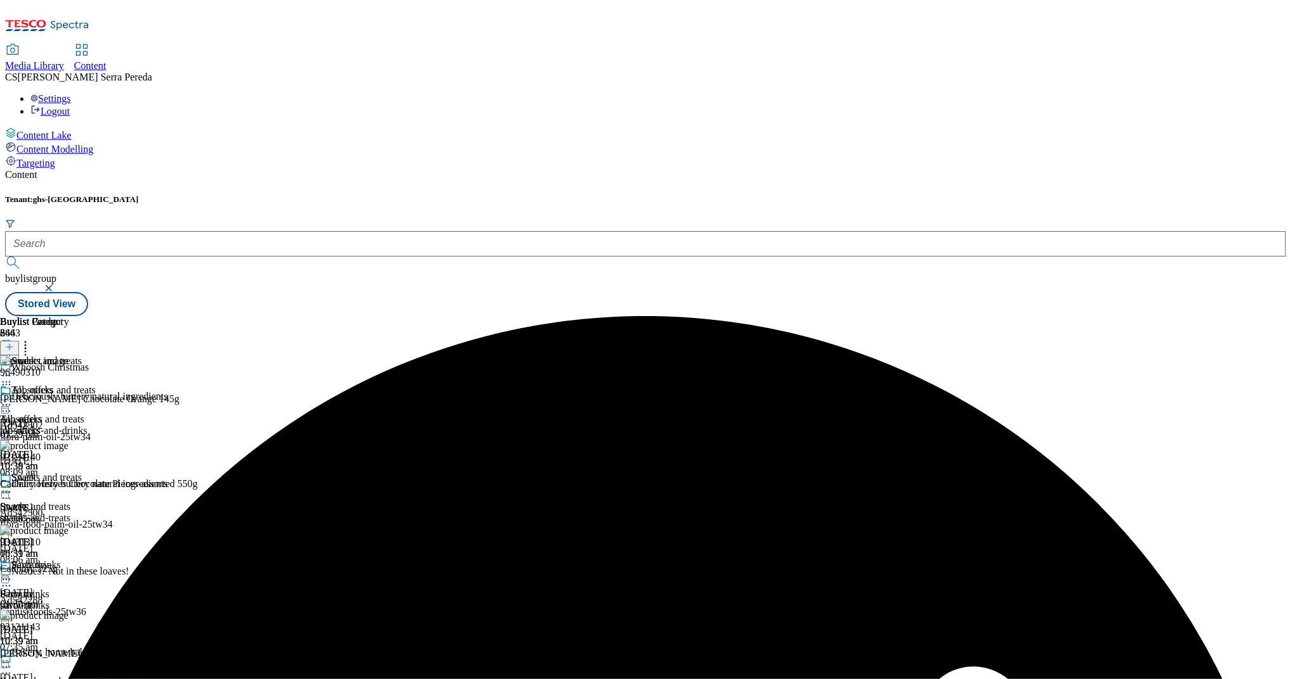
click at [13, 486] on icon at bounding box center [6, 492] width 13 height 13
click at [67, 617] on span "Publish" at bounding box center [53, 622] width 28 height 10
